Goal: Transaction & Acquisition: Purchase product/service

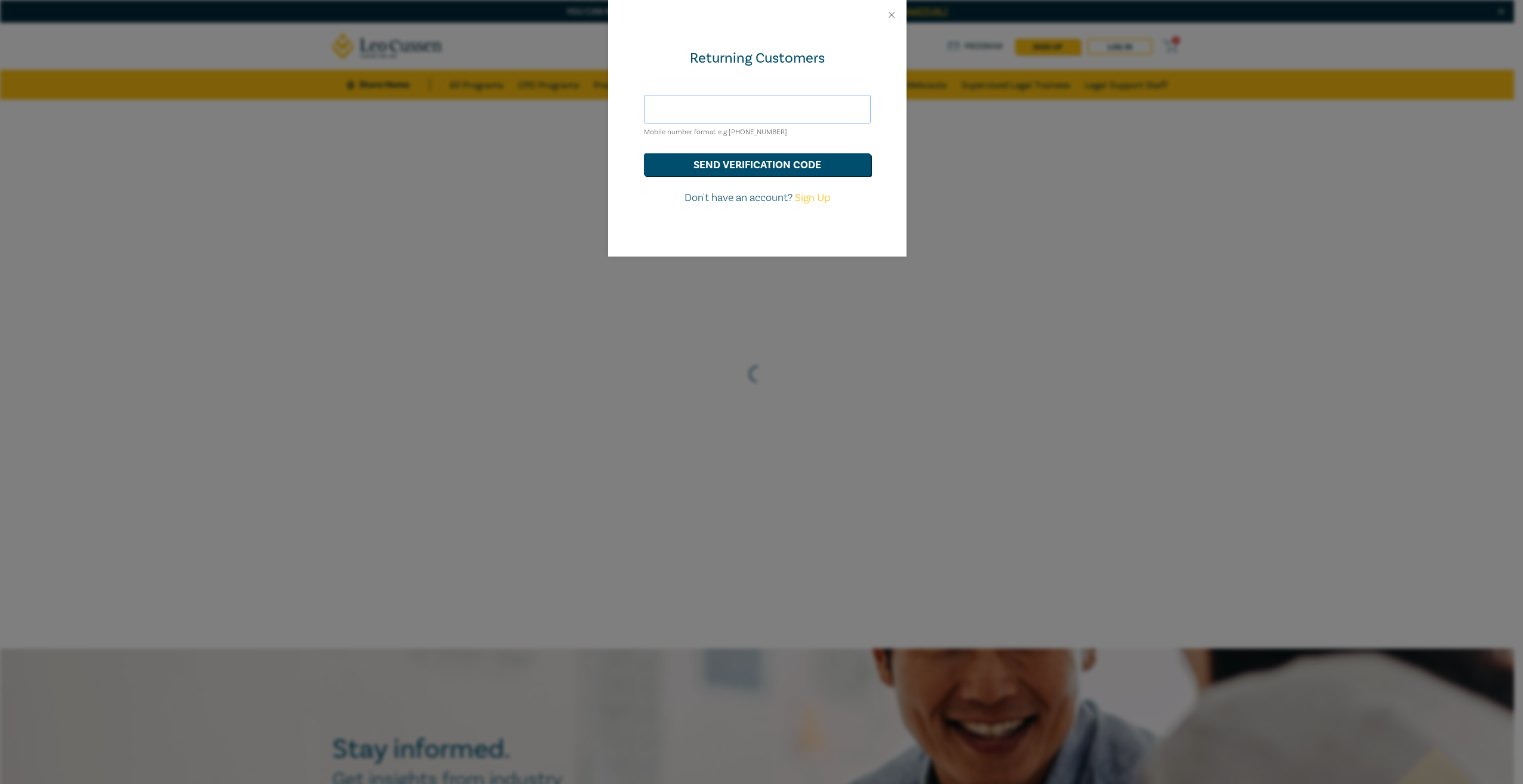
click at [769, 104] on input "text" at bounding box center [757, 109] width 227 height 29
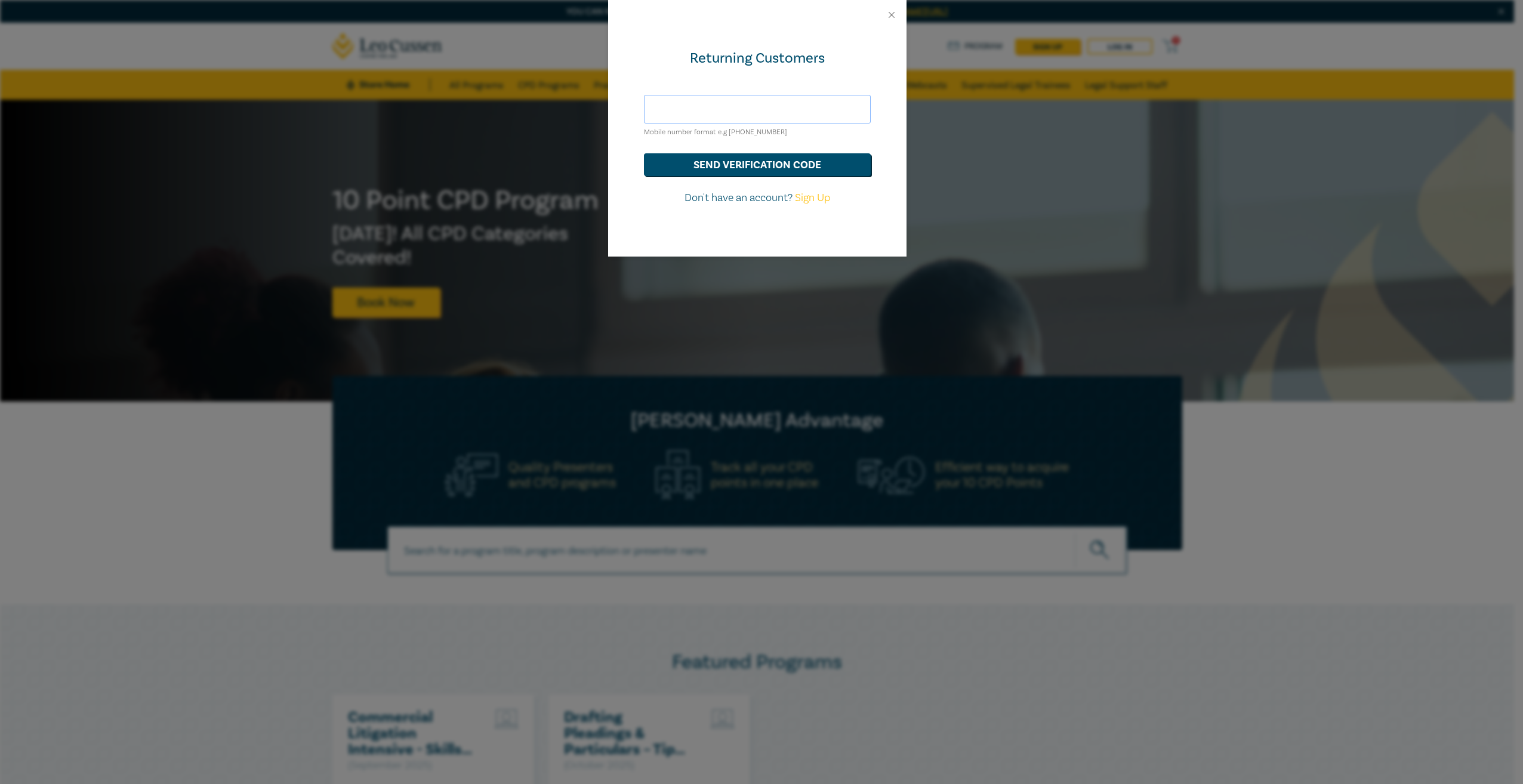
type input "[EMAIL_ADDRESS][PERSON_NAME][DOMAIN_NAME]"
click at [894, 16] on button "Close" at bounding box center [891, 14] width 11 height 11
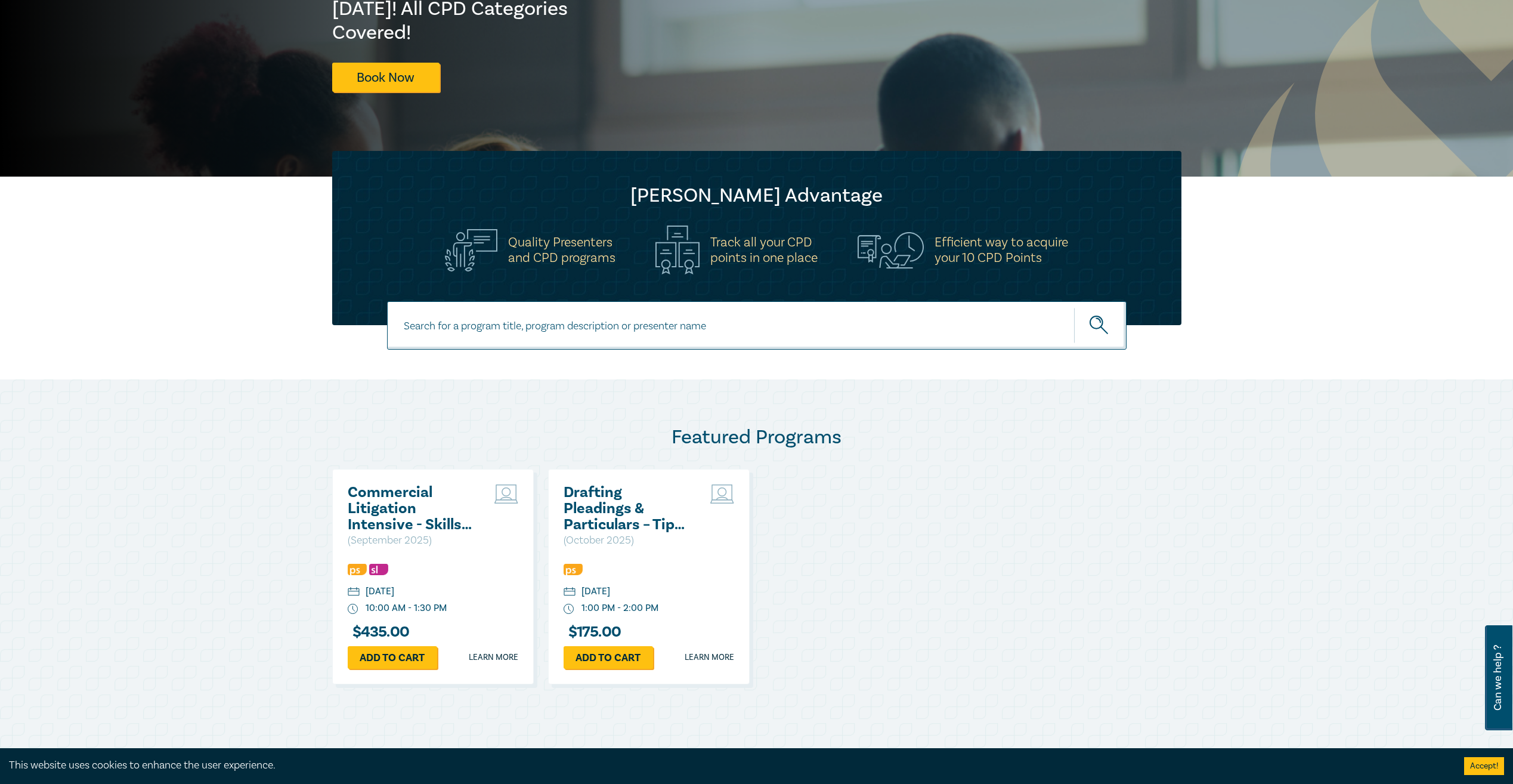
scroll to position [358, 0]
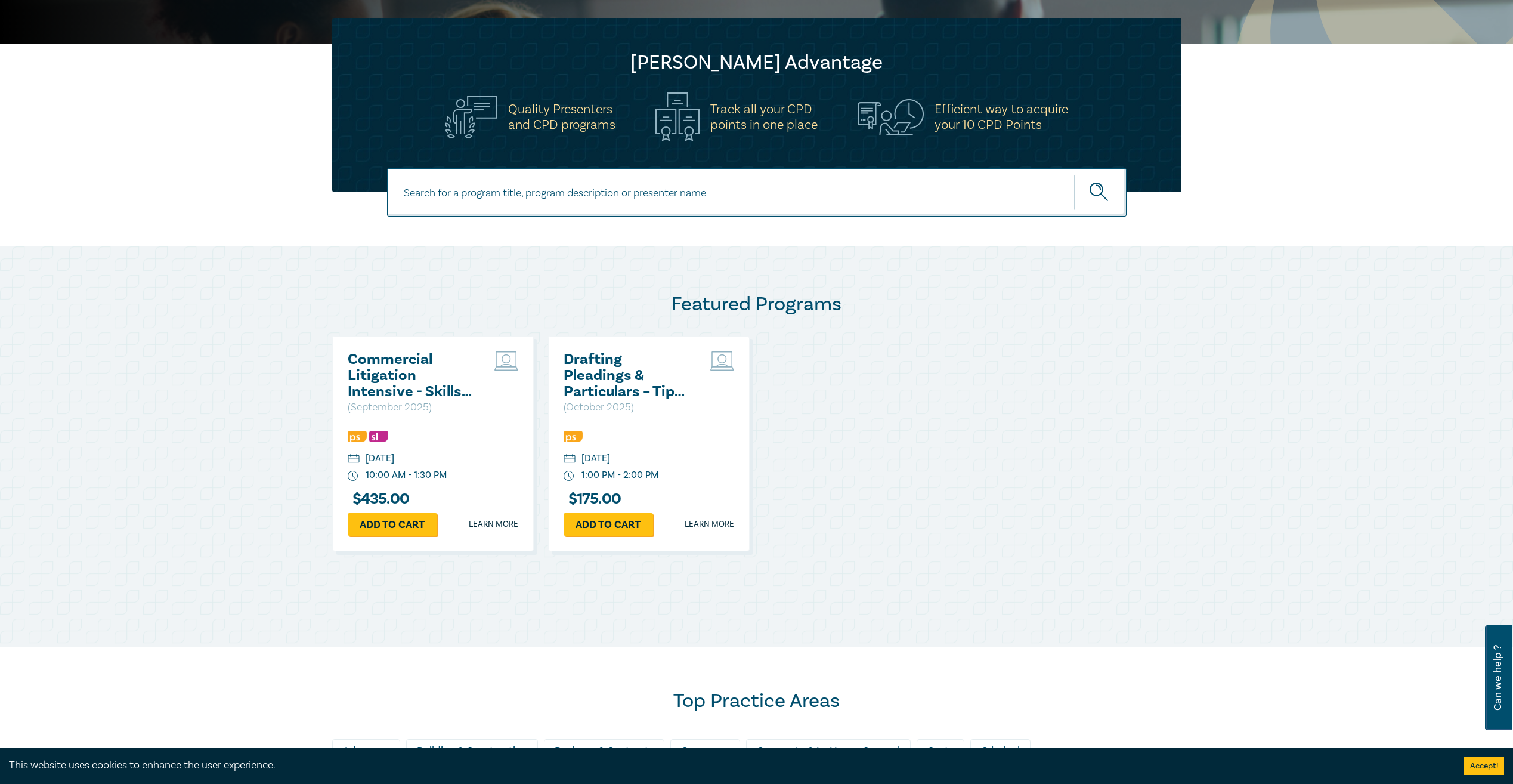
click at [623, 372] on h2 "Drafting Pleadings & Particulars – Tips & Traps" at bounding box center [628, 375] width 128 height 49
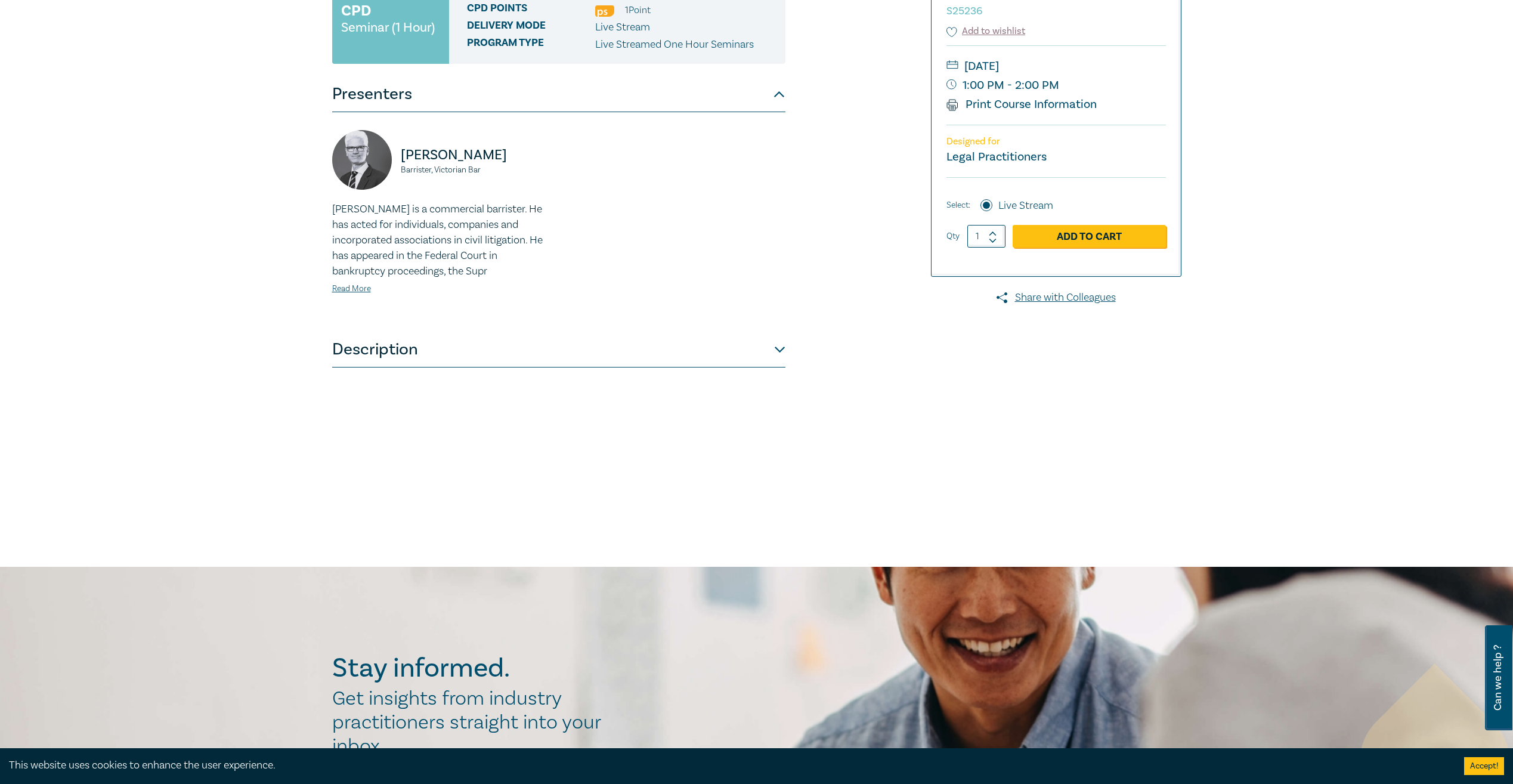
scroll to position [299, 0]
